Goal: Information Seeking & Learning: Learn about a topic

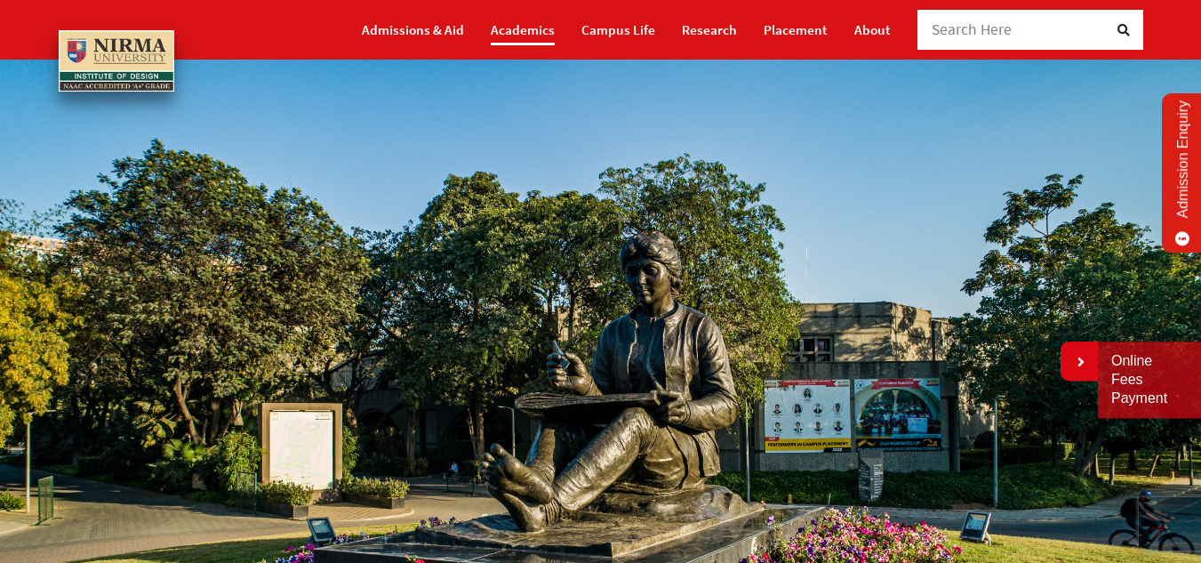
click at [523, 28] on link "Academics" at bounding box center [523, 29] width 64 height 31
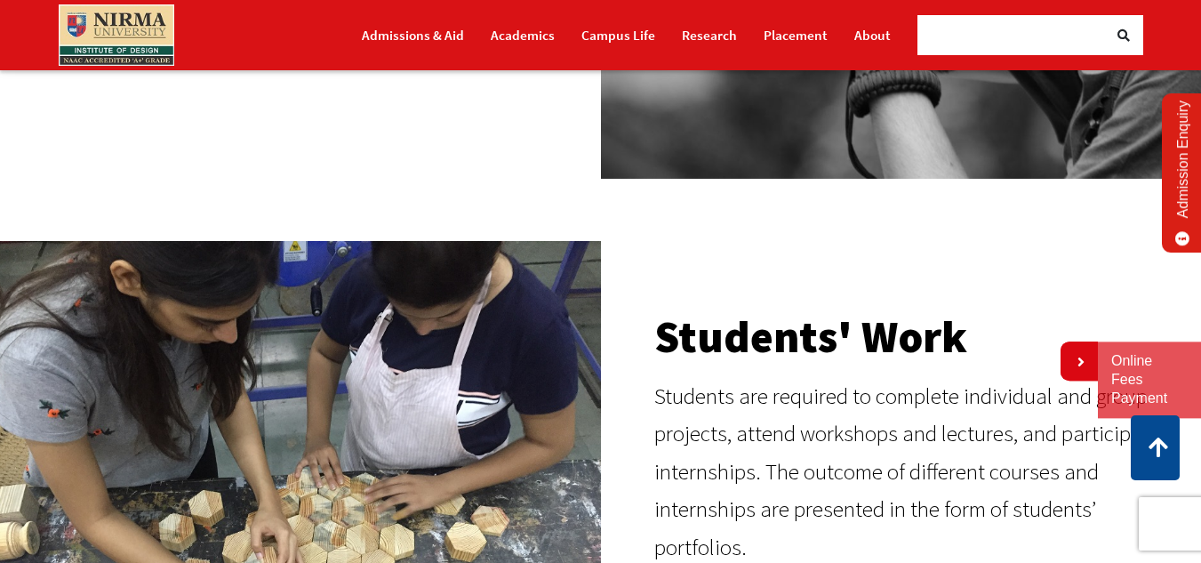
scroll to position [889, 0]
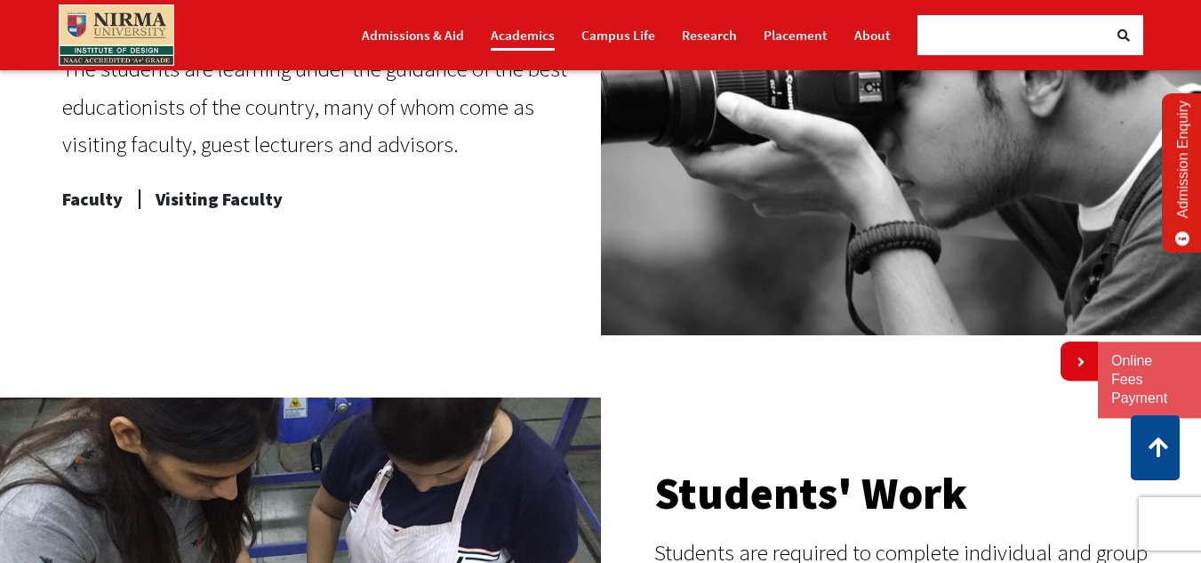
click at [537, 36] on link "Academics" at bounding box center [523, 35] width 64 height 31
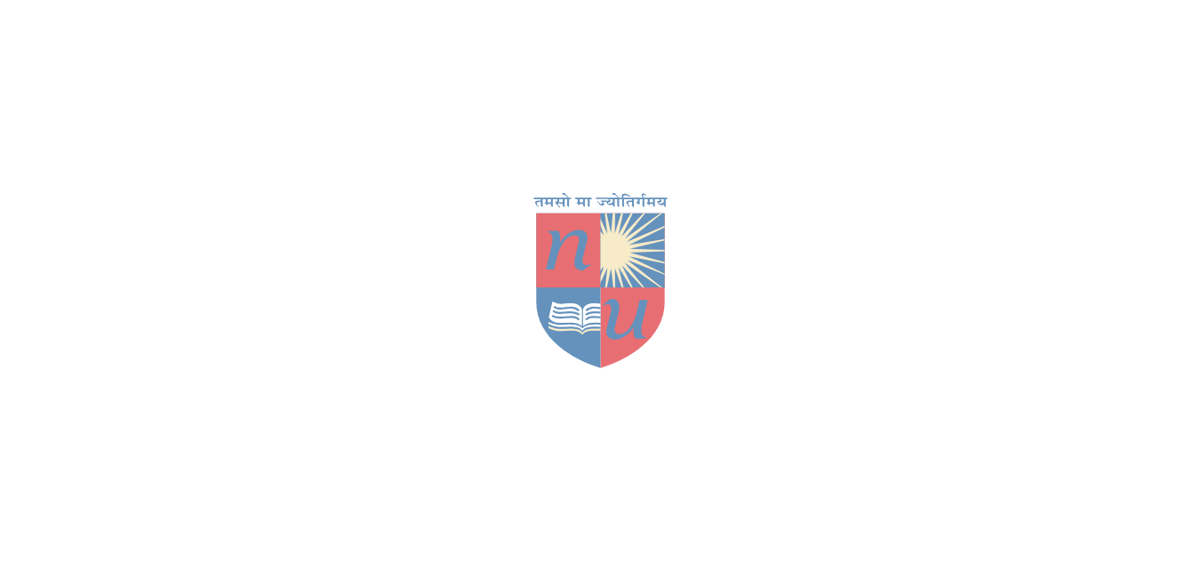
scroll to position [267, 0]
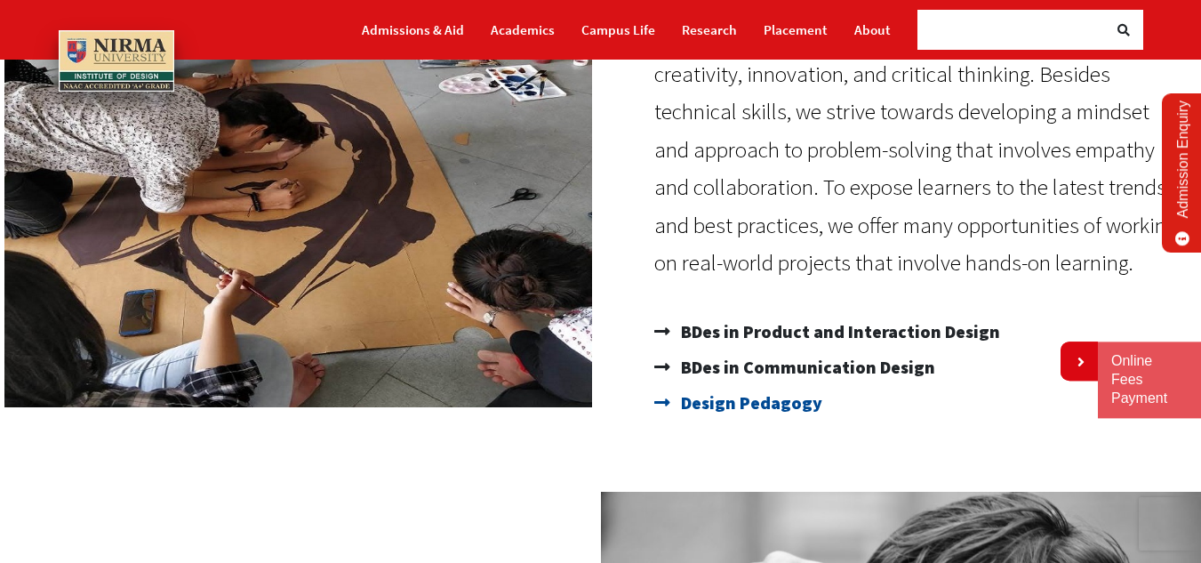
click at [718, 402] on span "Design Pedagogy" at bounding box center [750, 403] width 146 height 36
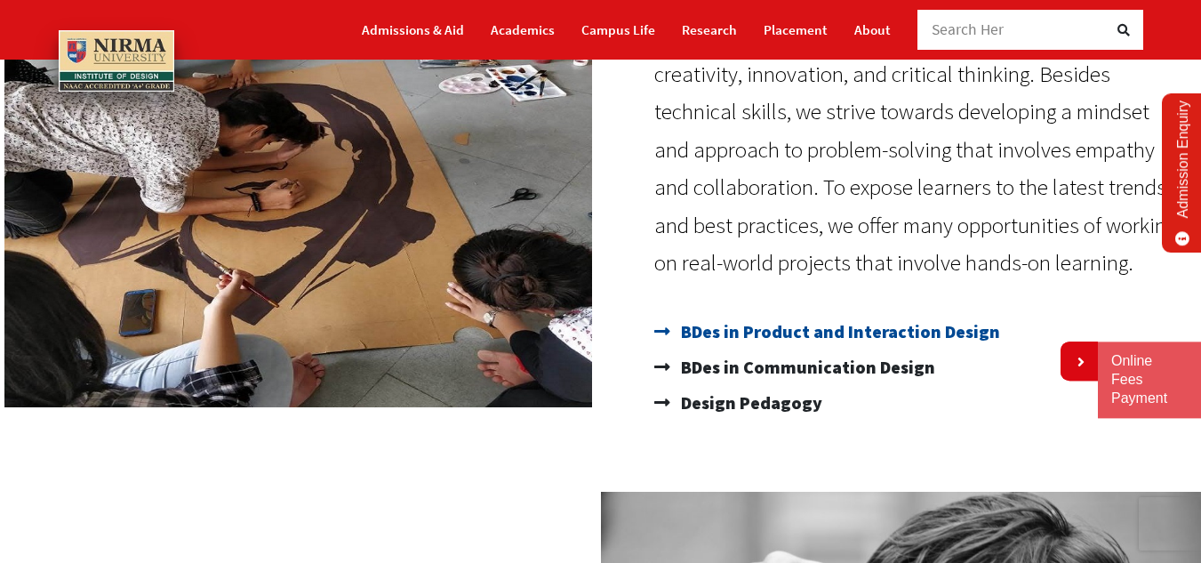
drag, startPoint x: 682, startPoint y: 333, endPoint x: 827, endPoint y: 339, distance: 145.0
click at [806, 339] on span "BDes in Product and Interaction Design" at bounding box center [839, 332] width 324 height 36
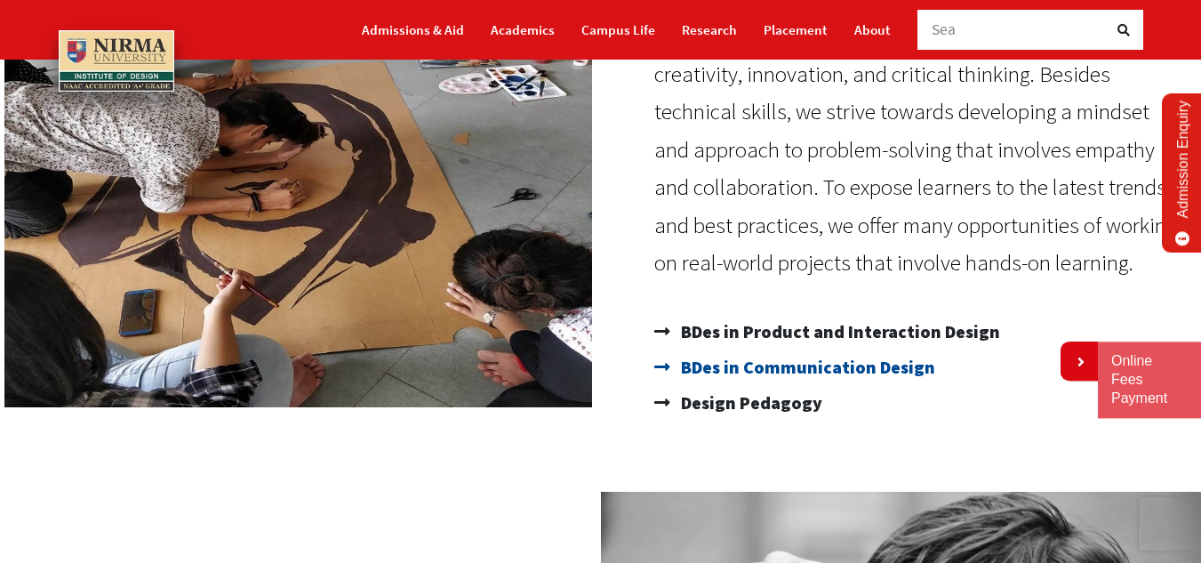
drag, startPoint x: 933, startPoint y: 373, endPoint x: 865, endPoint y: 355, distance: 70.1
click at [852, 355] on link "BDes in Communication Design" at bounding box center [919, 367] width 530 height 36
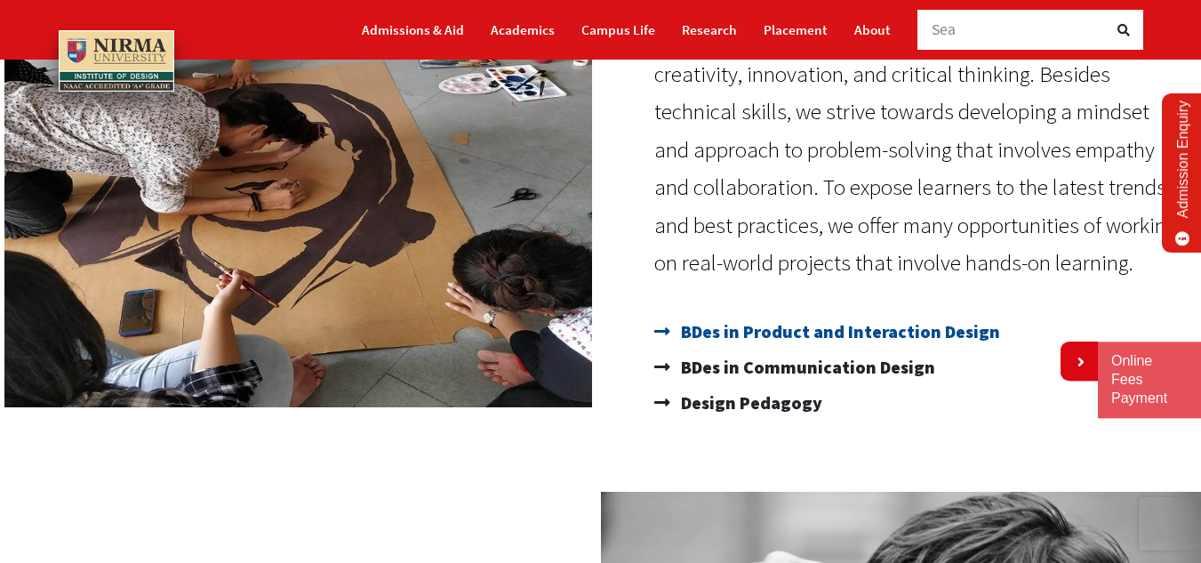
drag, startPoint x: 845, startPoint y: 449, endPoint x: 683, endPoint y: 320, distance: 207.6
